Goal: Information Seeking & Learning: Understand process/instructions

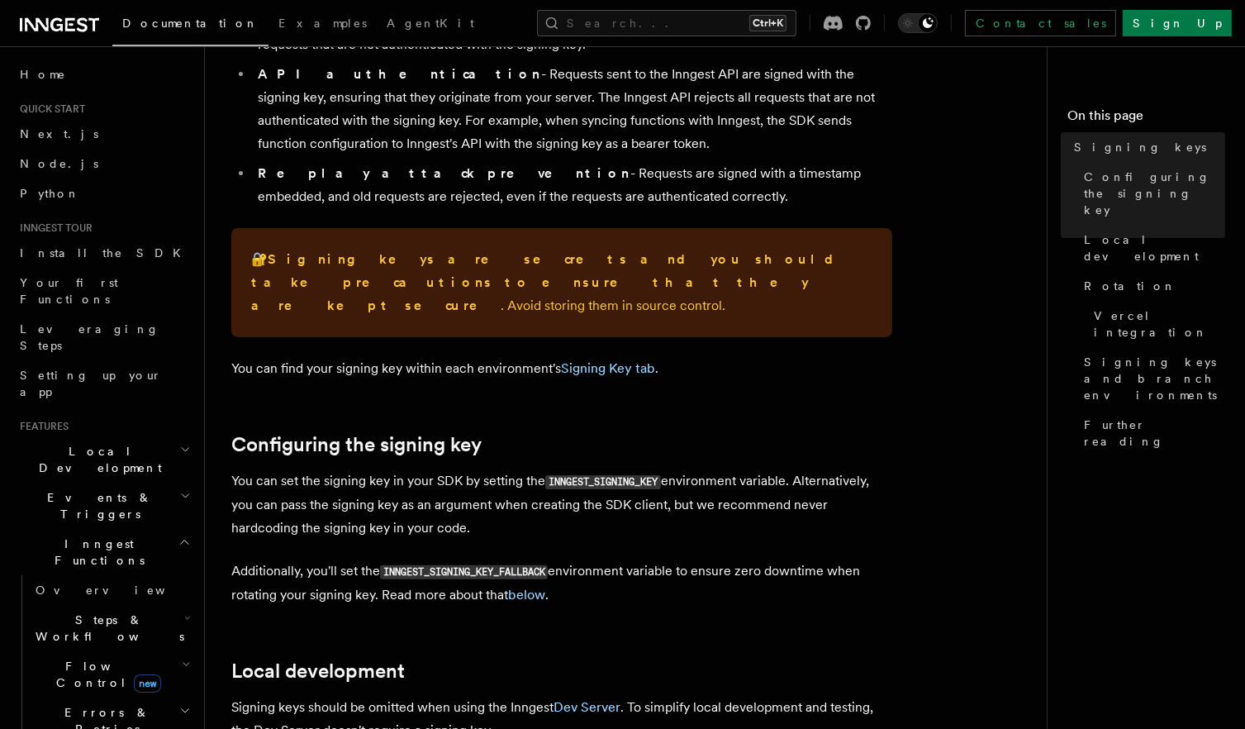
scroll to position [261, 0]
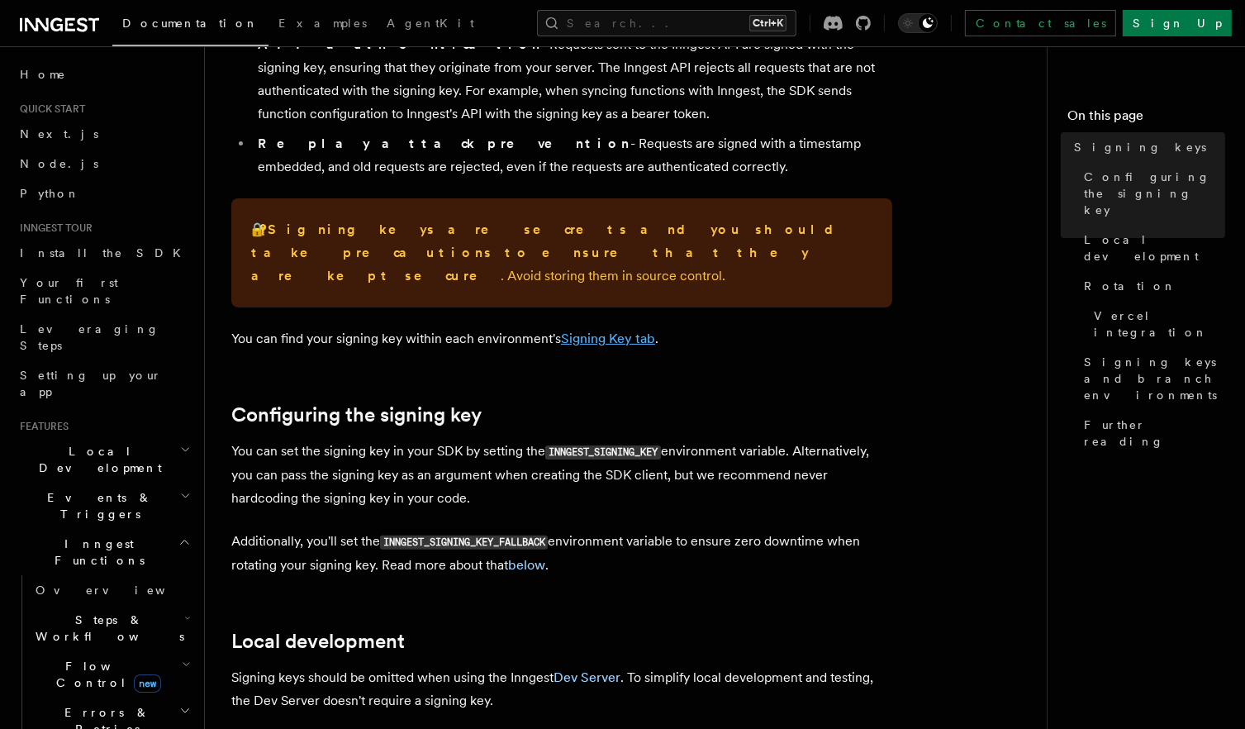
click at [611, 331] on link "Signing Key tab" at bounding box center [608, 339] width 94 height 16
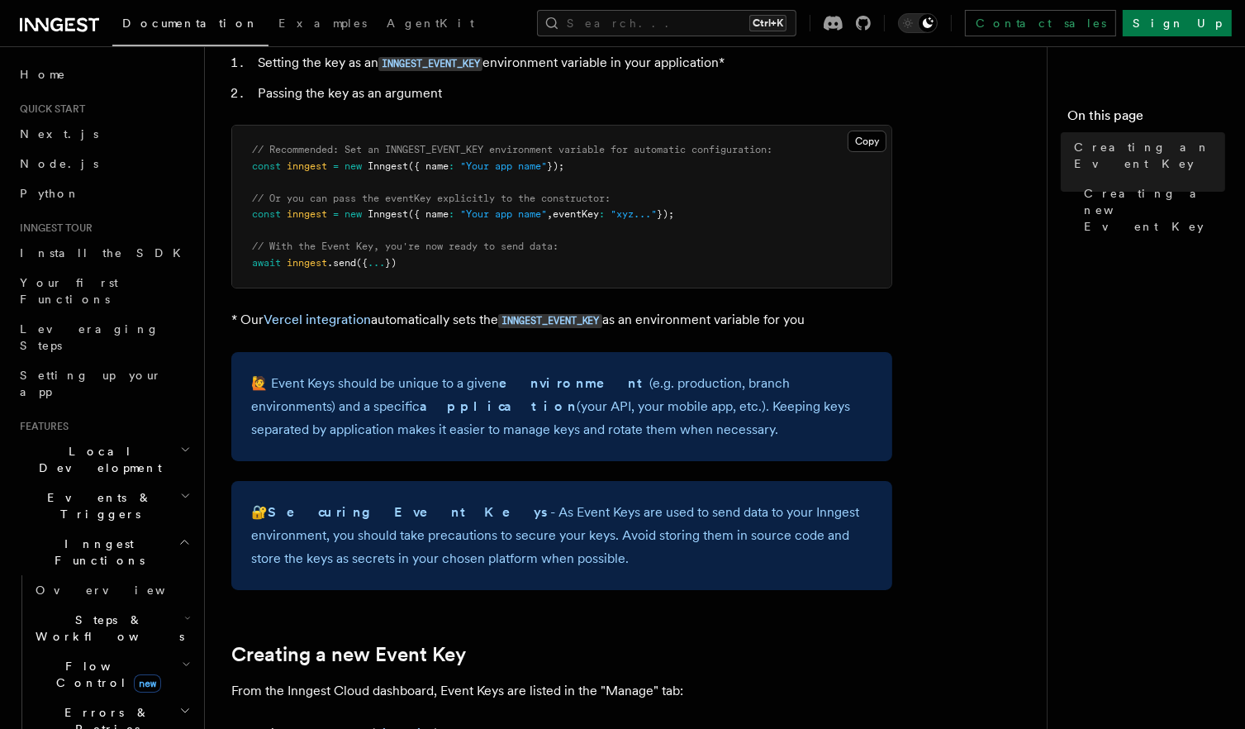
scroll to position [169, 0]
click at [458, 145] on span "// Recommended: Set an INNGEST_EVENT_KEY environment variable for automatic con…" at bounding box center [512, 149] width 521 height 12
copy span "INNGEST_EVENT_KEY"
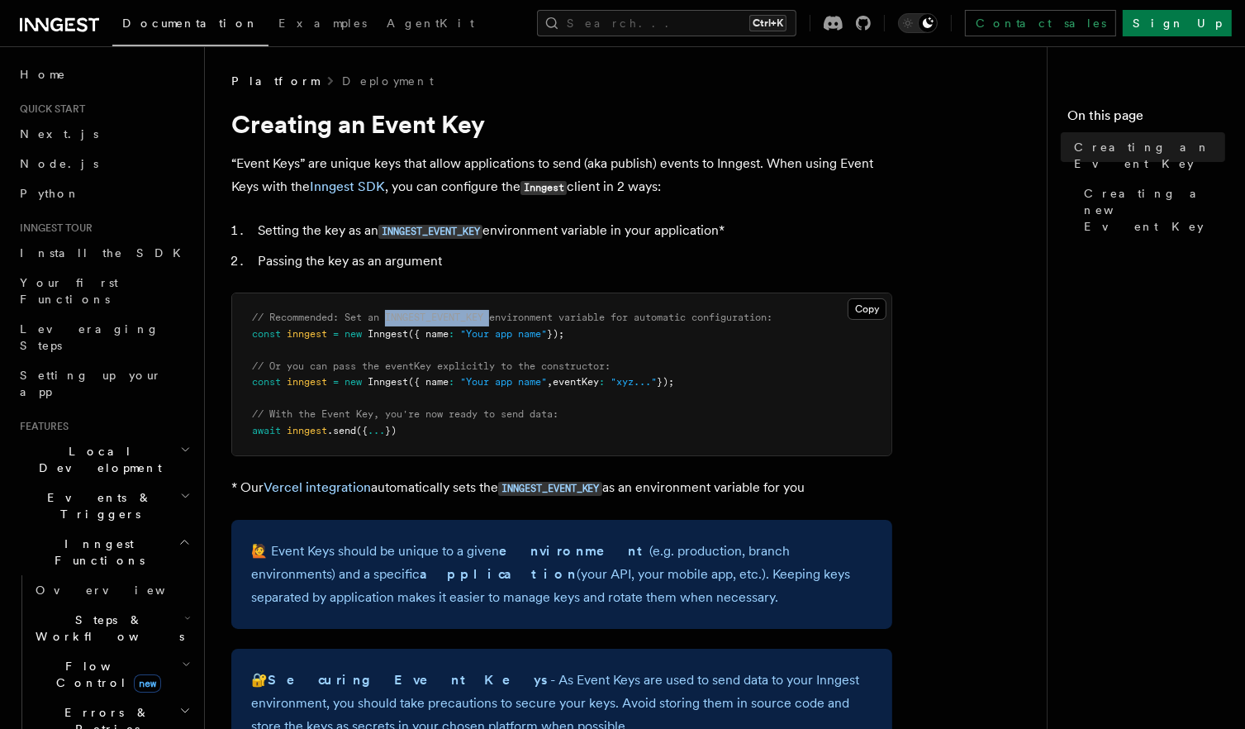
scroll to position [0, 0]
